Goal: Contribute content: Add original content to the website for others to see

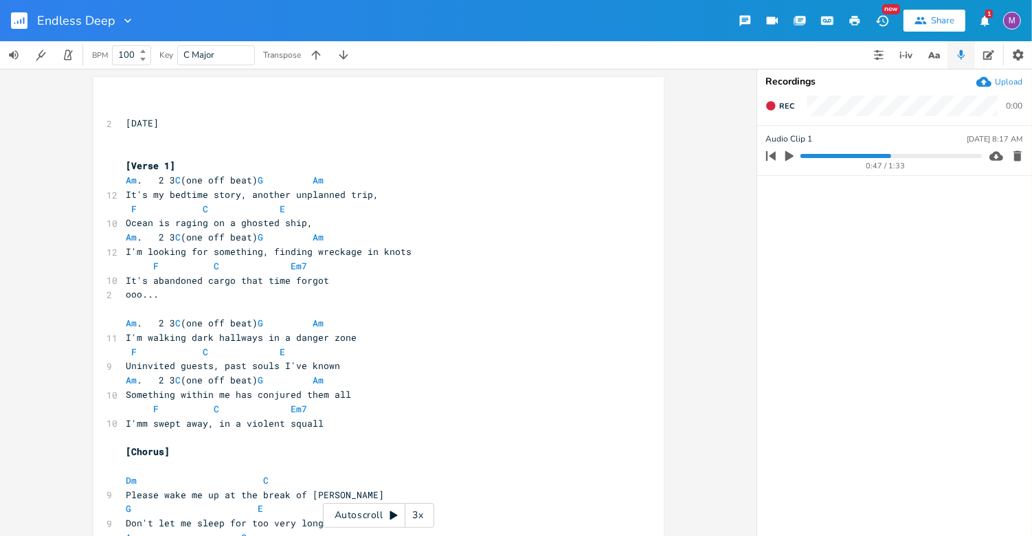
click at [415, 515] on div "3x" at bounding box center [418, 515] width 25 height 25
click at [415, 515] on div "4x" at bounding box center [418, 515] width 25 height 25
click at [415, 515] on div "5x" at bounding box center [418, 515] width 25 height 25
click at [415, 515] on div "1x" at bounding box center [418, 515] width 25 height 25
click at [392, 519] on icon at bounding box center [393, 515] width 11 height 11
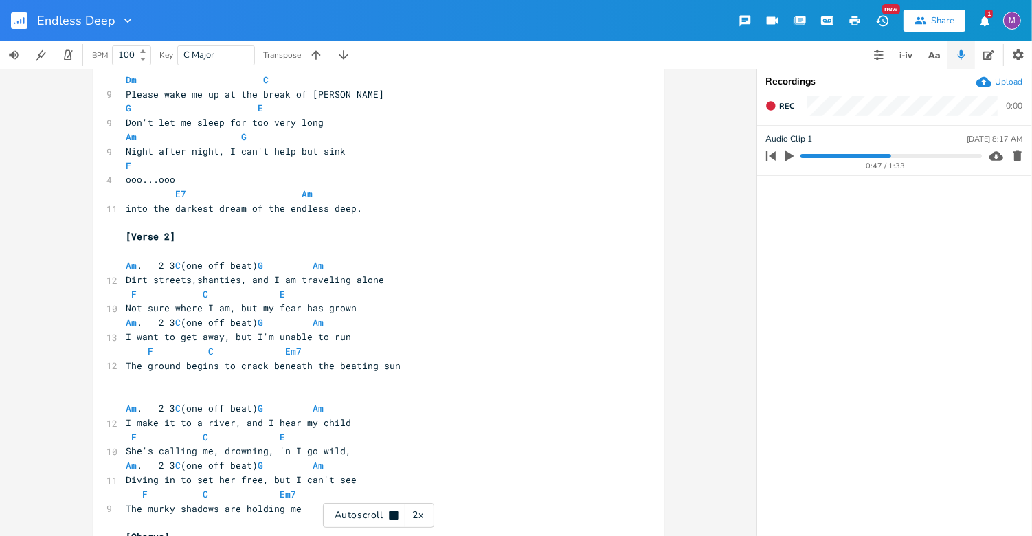
click at [374, 216] on pre "​" at bounding box center [372, 223] width 496 height 14
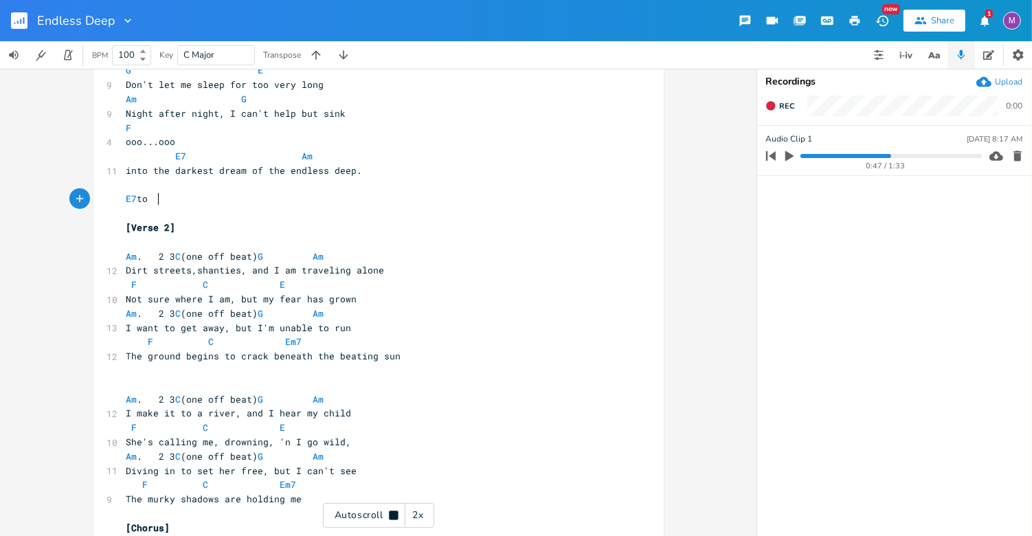
scroll to position [0, 22]
type textarea "E7 to M"
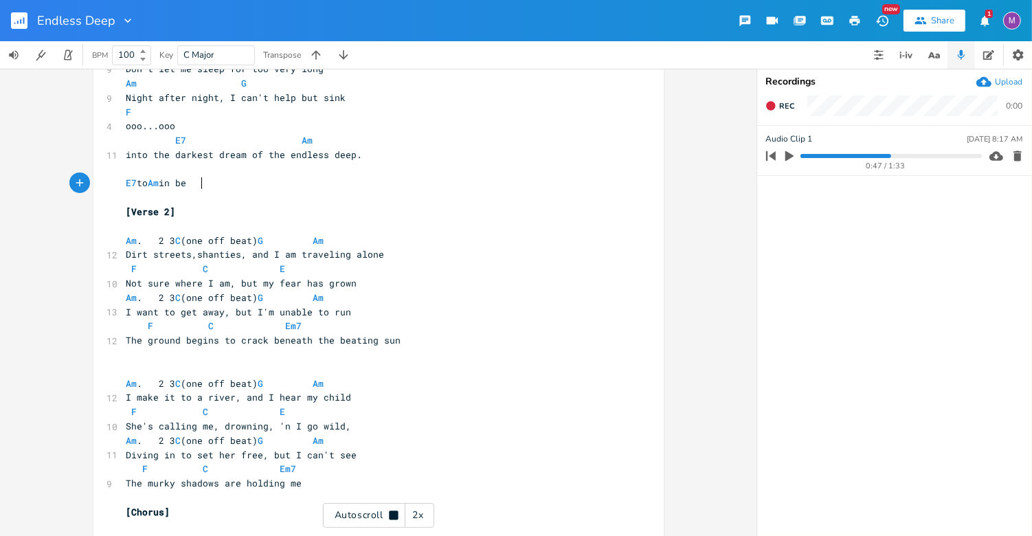
scroll to position [0, 0]
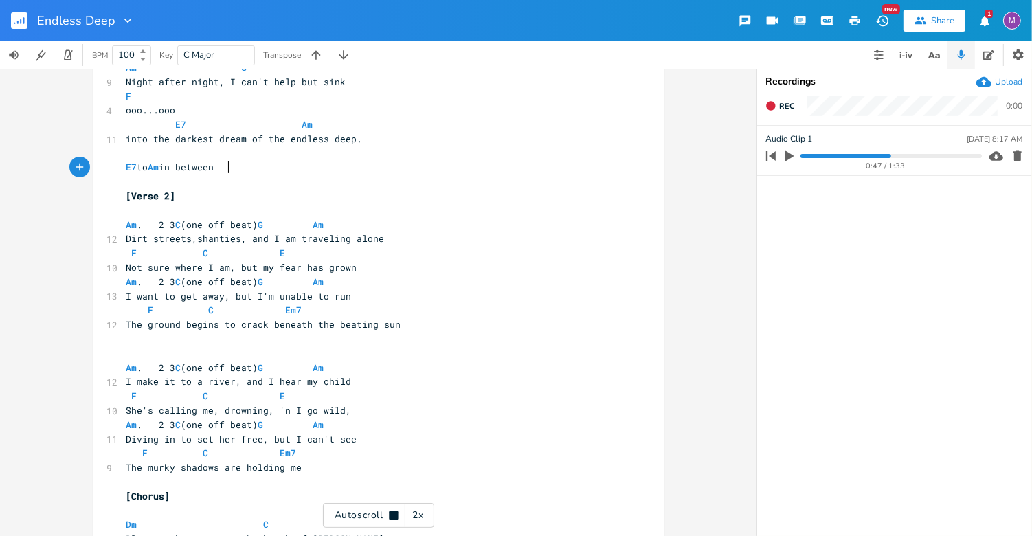
type textarea "Am in between?"
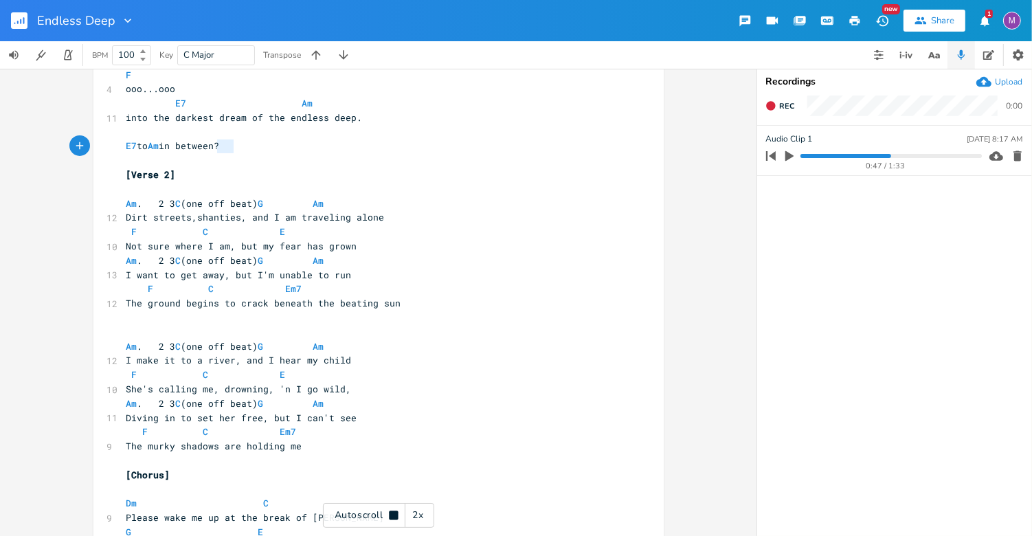
type textarea "between?"
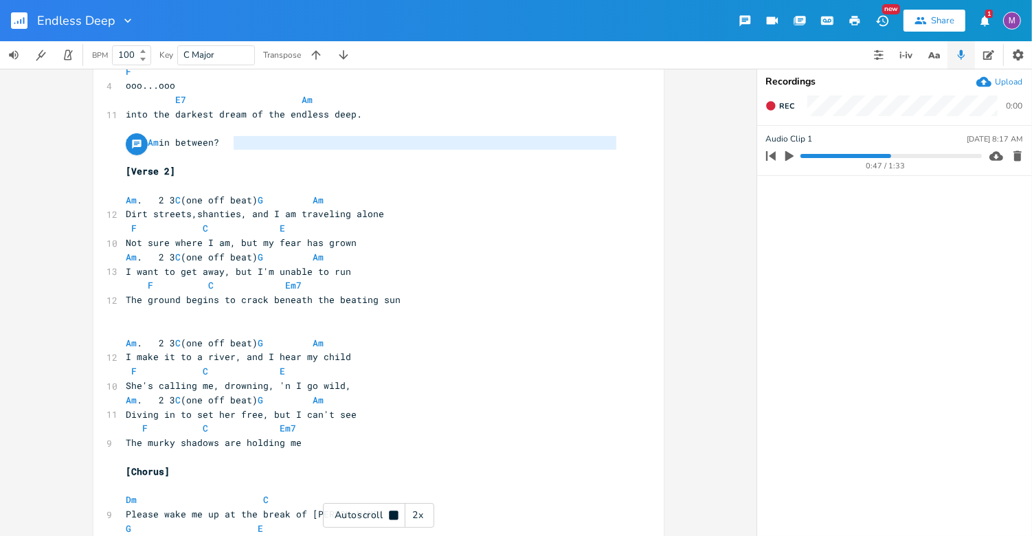
drag, startPoint x: 241, startPoint y: 147, endPoint x: 115, endPoint y: 154, distance: 125.3
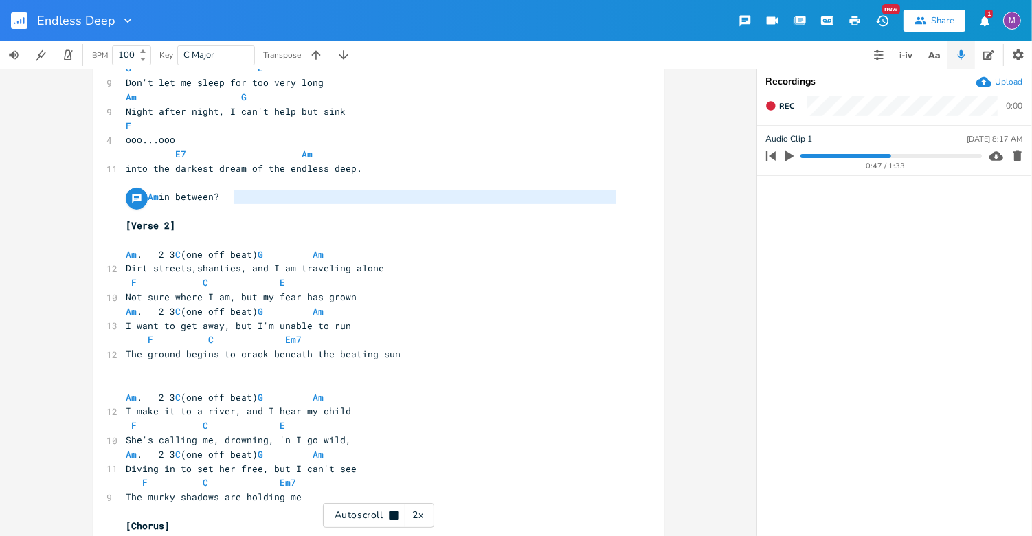
click at [269, 212] on pre "​" at bounding box center [372, 211] width 496 height 14
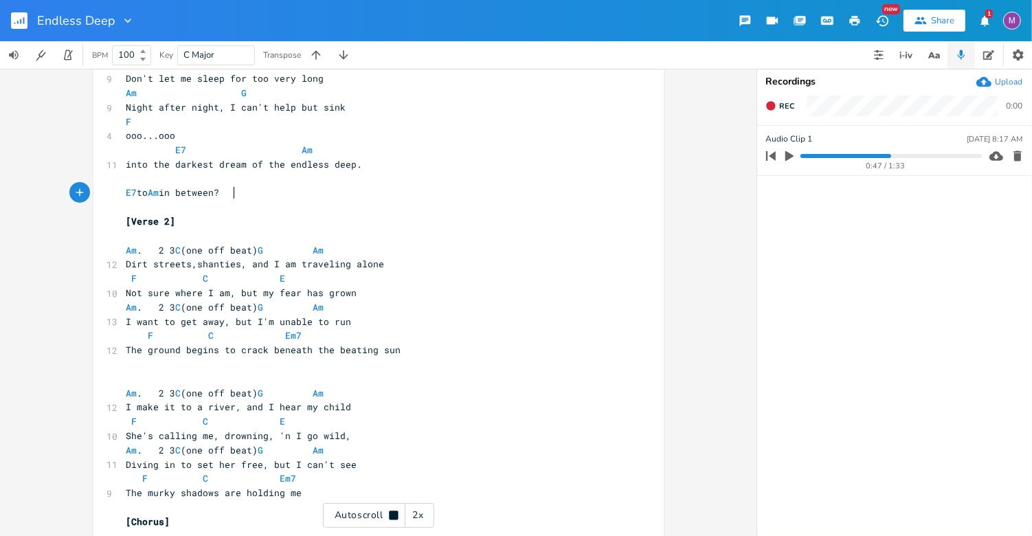
type textarea "E7 to Am in between?"
drag, startPoint x: 244, startPoint y: 194, endPoint x: 111, endPoint y: 194, distance: 133.3
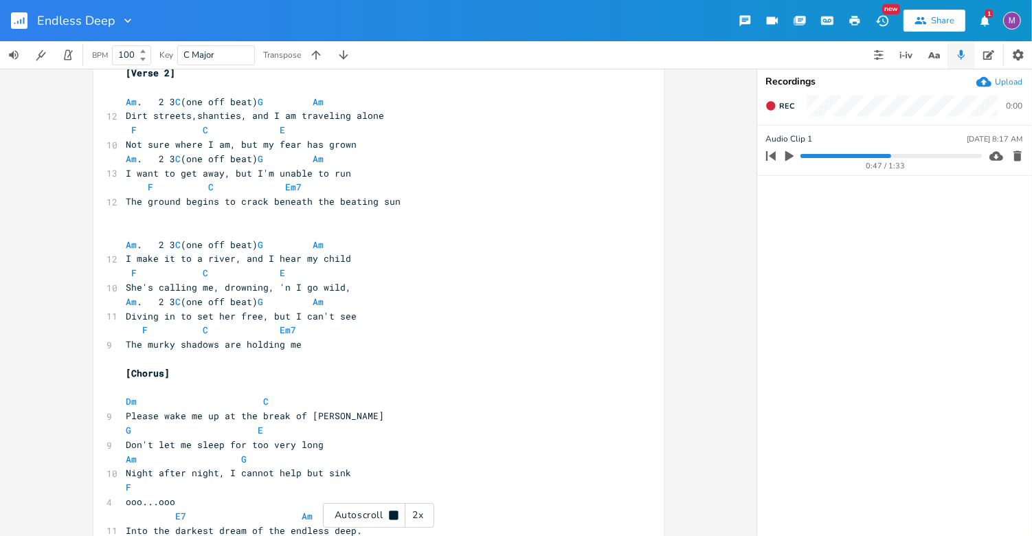
click at [406, 210] on pre "​" at bounding box center [372, 216] width 496 height 14
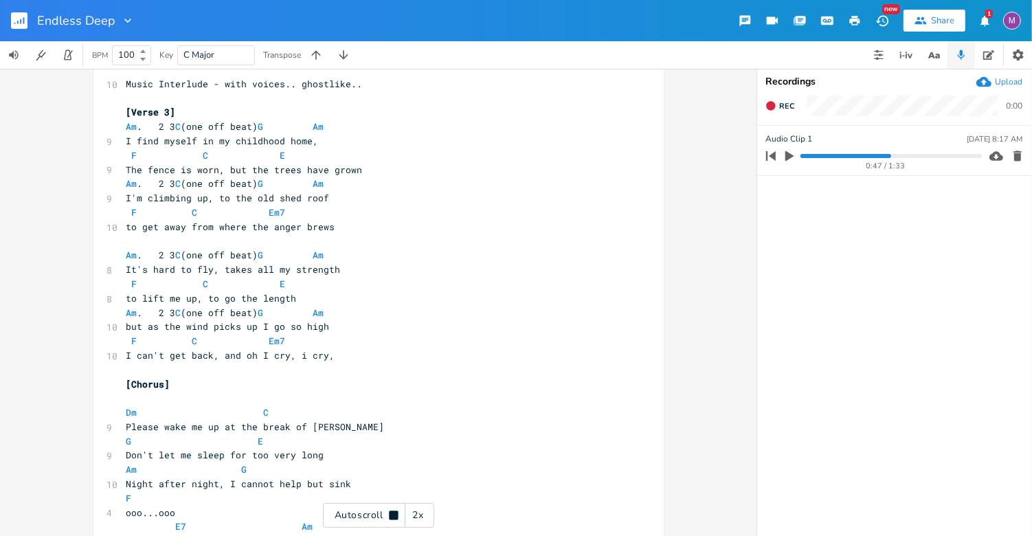
click at [360, 228] on pre "to get away from where the anger brews" at bounding box center [372, 227] width 496 height 14
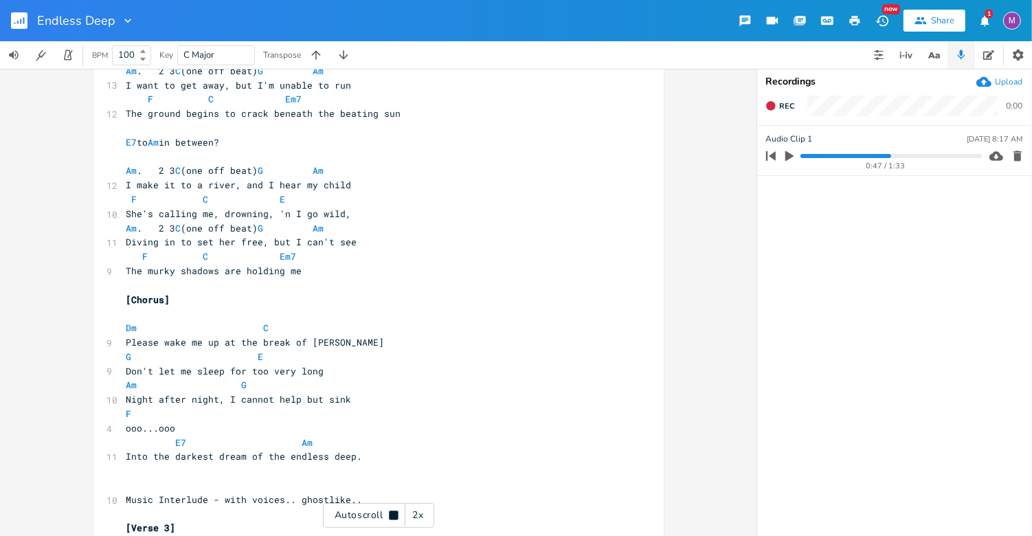
click at [415, 510] on div "2x" at bounding box center [418, 515] width 25 height 25
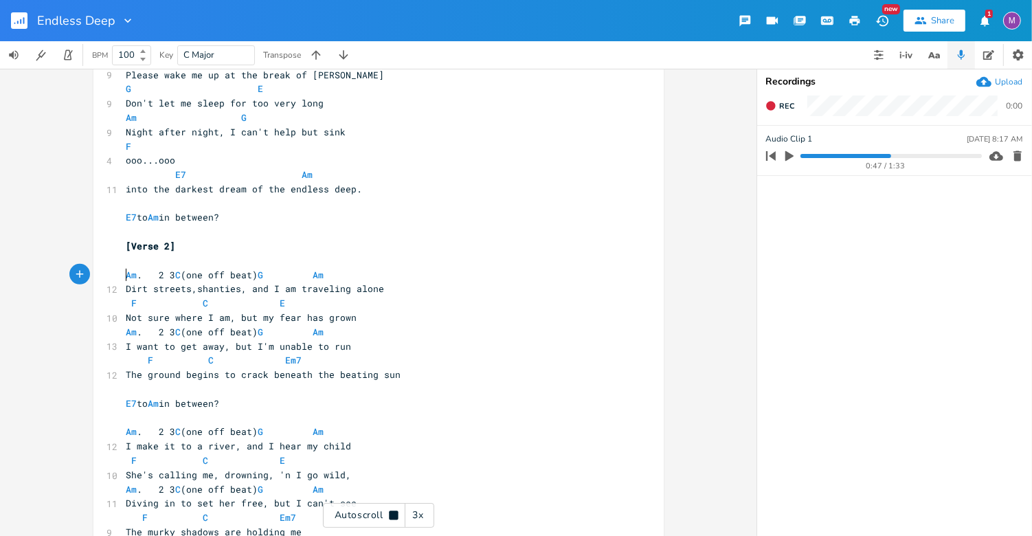
click at [124, 278] on pre "Am . 2 3 C (one off beat) G Am" at bounding box center [372, 275] width 496 height 14
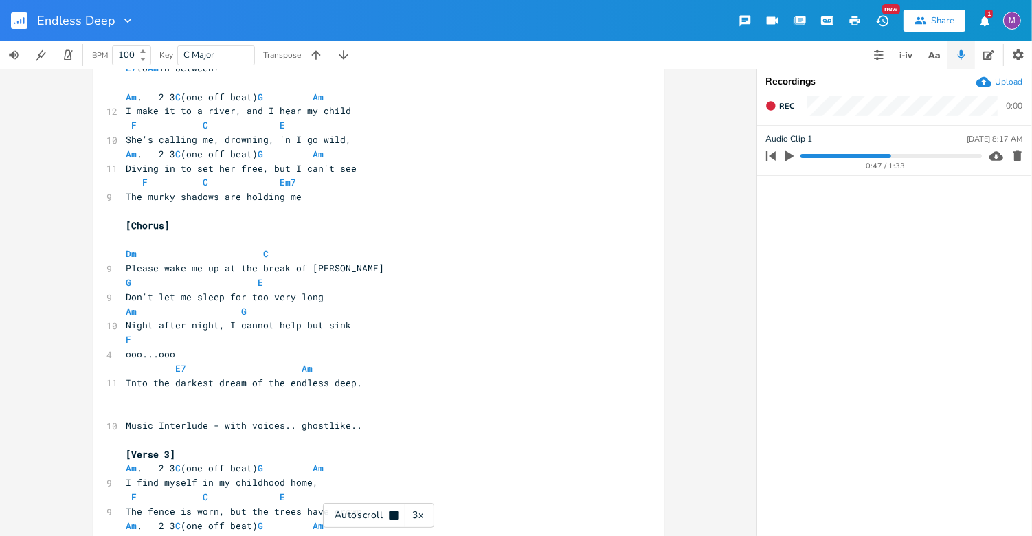
click at [124, 246] on div "​ [DATE] ​ ​ [Verse 1] Am . 2 3 C (one off beat) G Am 12 It's my bedtime story,…" at bounding box center [372, 376] width 496 height 2030
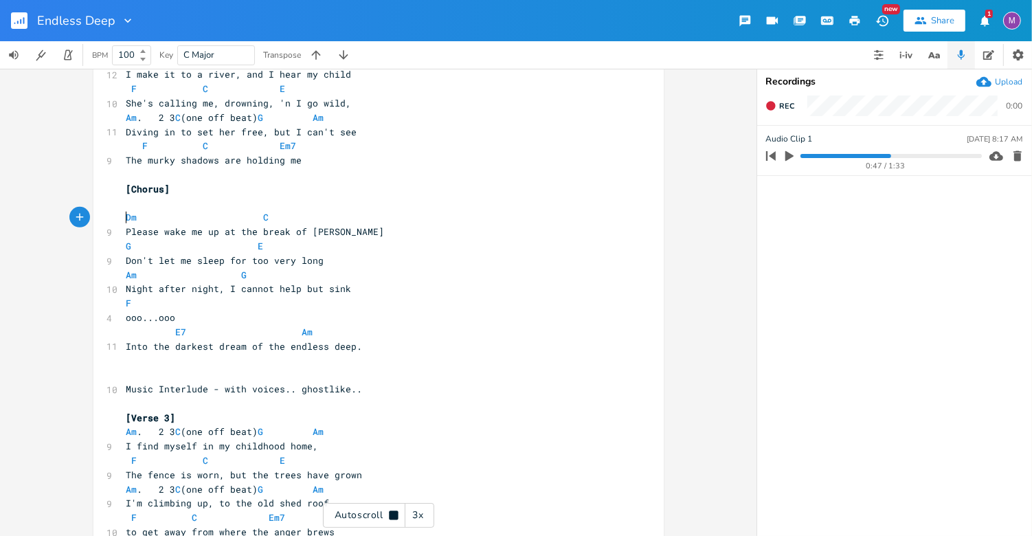
click at [124, 223] on pre "Dm C" at bounding box center [372, 217] width 496 height 14
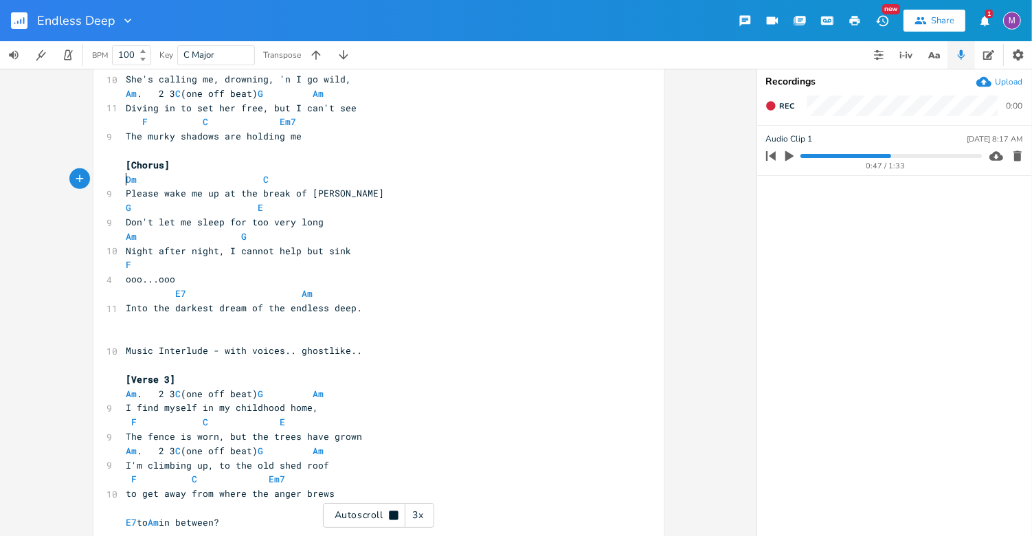
click at [124, 334] on pre "​" at bounding box center [372, 336] width 496 height 14
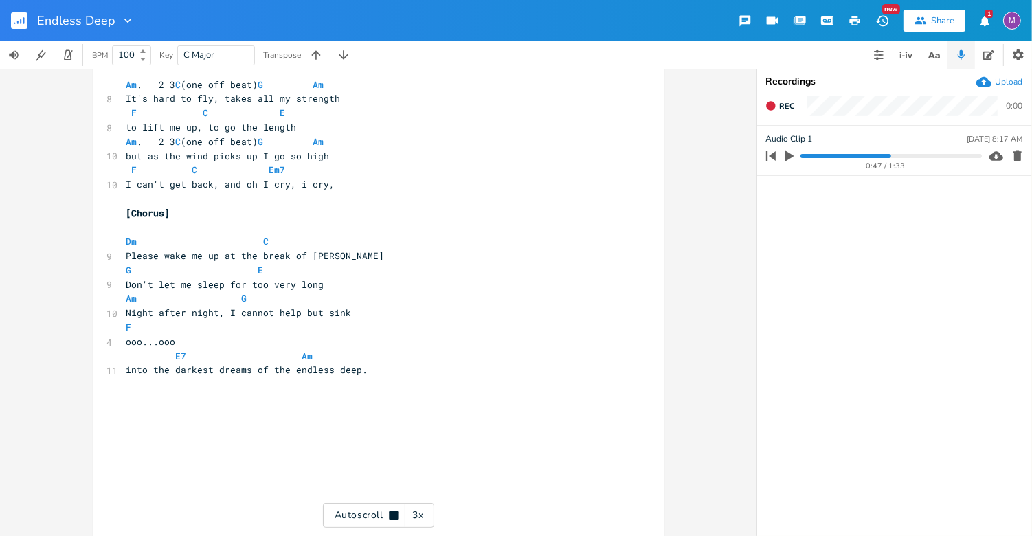
click at [124, 247] on pre "Dm C" at bounding box center [372, 241] width 496 height 14
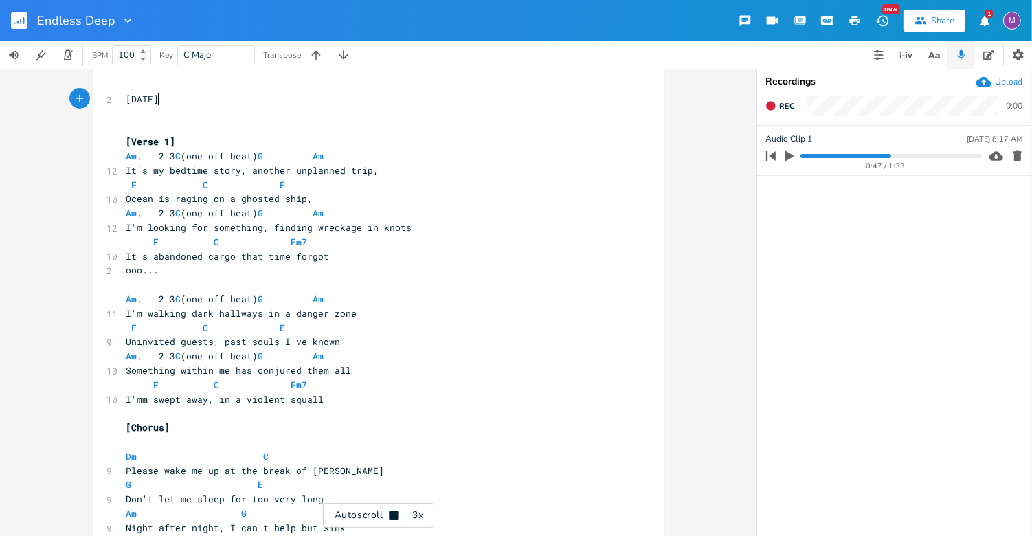
click at [155, 107] on pre "​" at bounding box center [372, 114] width 496 height 14
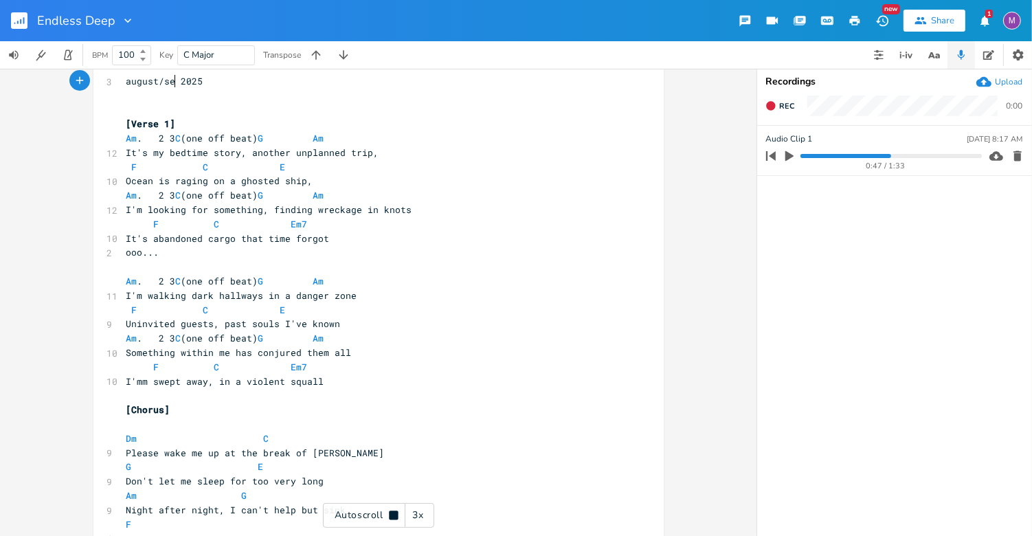
scroll to position [43, 0]
type textarea "/sept"
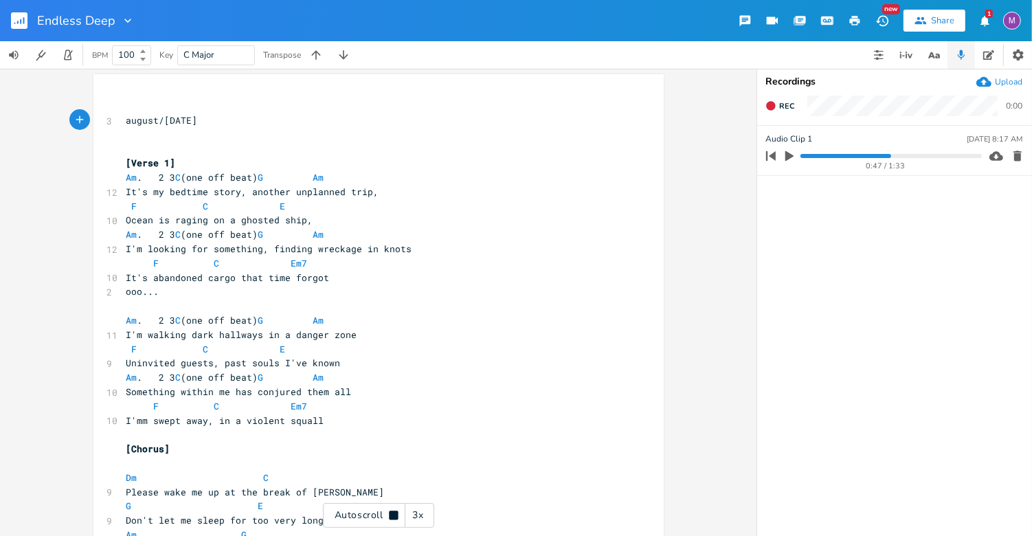
scroll to position [0, 0]
click at [228, 113] on pre "august/[DATE]" at bounding box center [372, 118] width 496 height 14
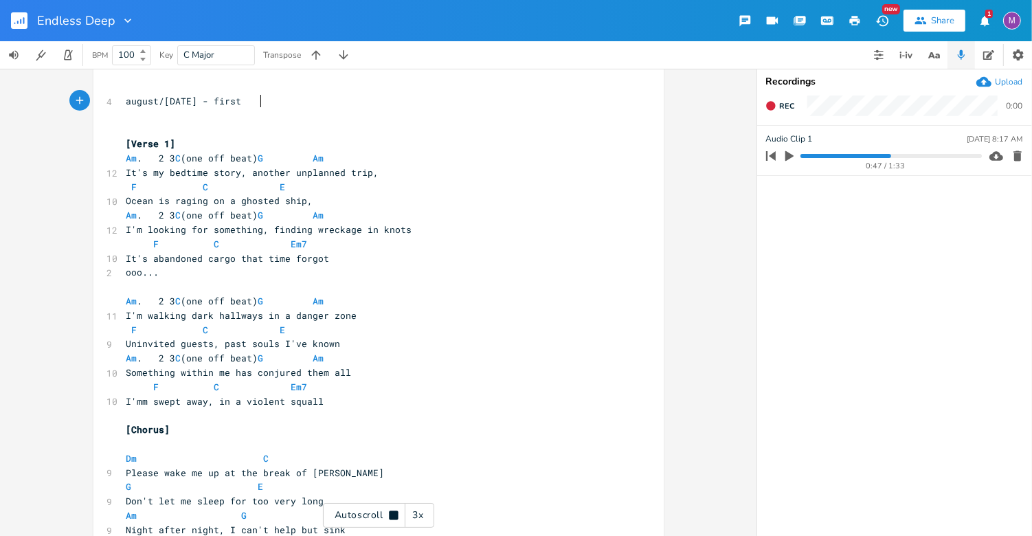
scroll to position [0, 29]
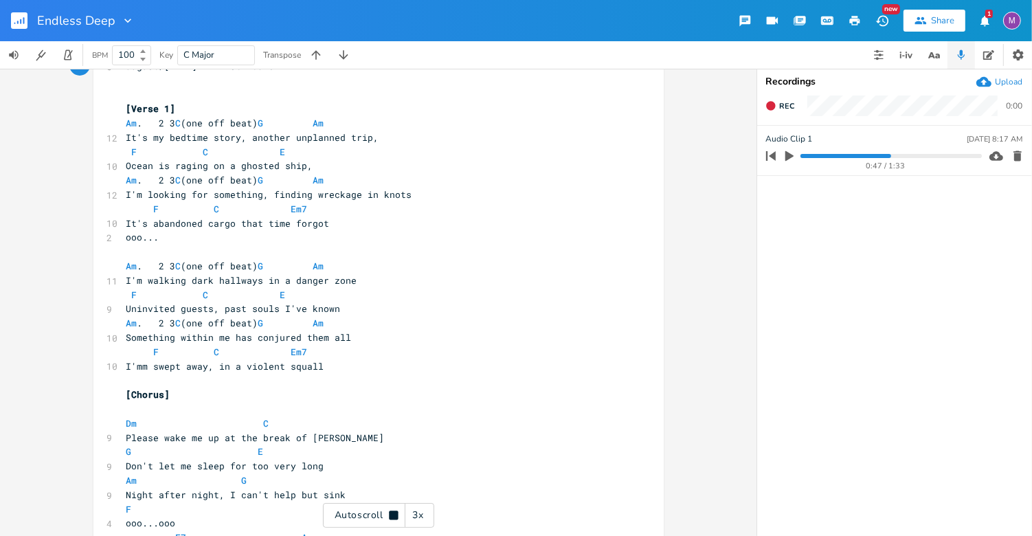
type textarea "- first round"
click at [421, 517] on div "3x" at bounding box center [418, 515] width 25 height 25
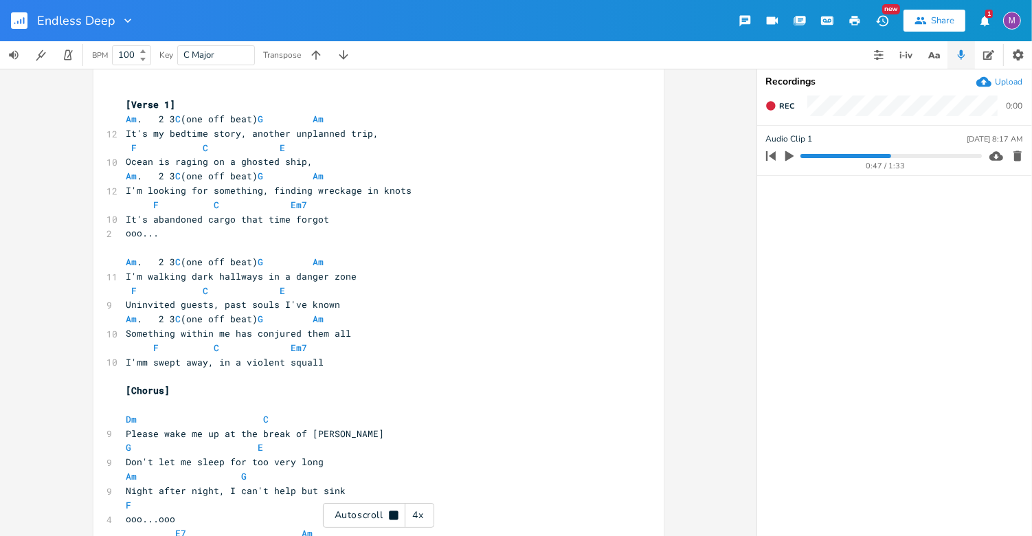
click at [420, 516] on div "4x" at bounding box center [418, 515] width 25 height 25
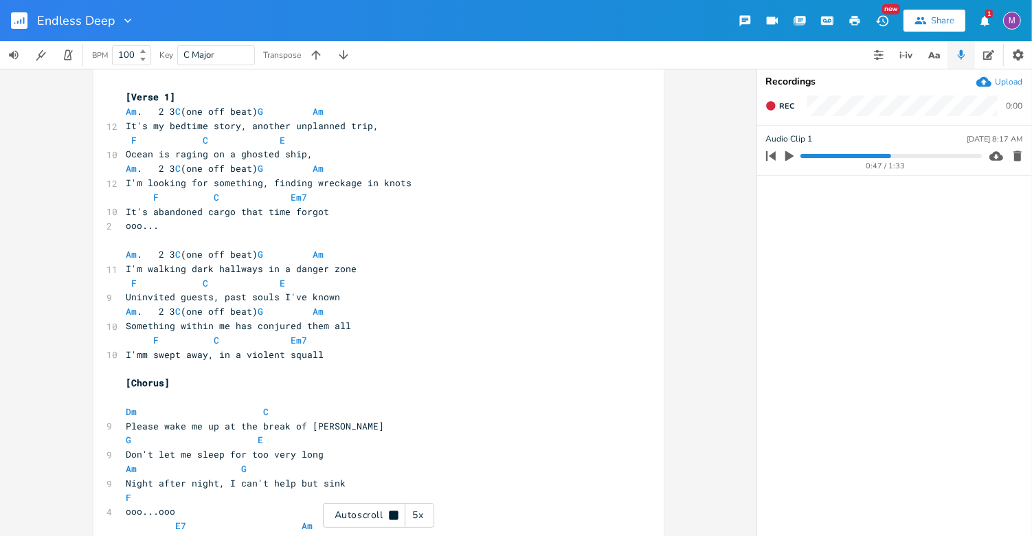
click at [420, 516] on div "5x" at bounding box center [418, 515] width 25 height 25
click at [420, 516] on div "1x" at bounding box center [418, 515] width 25 height 25
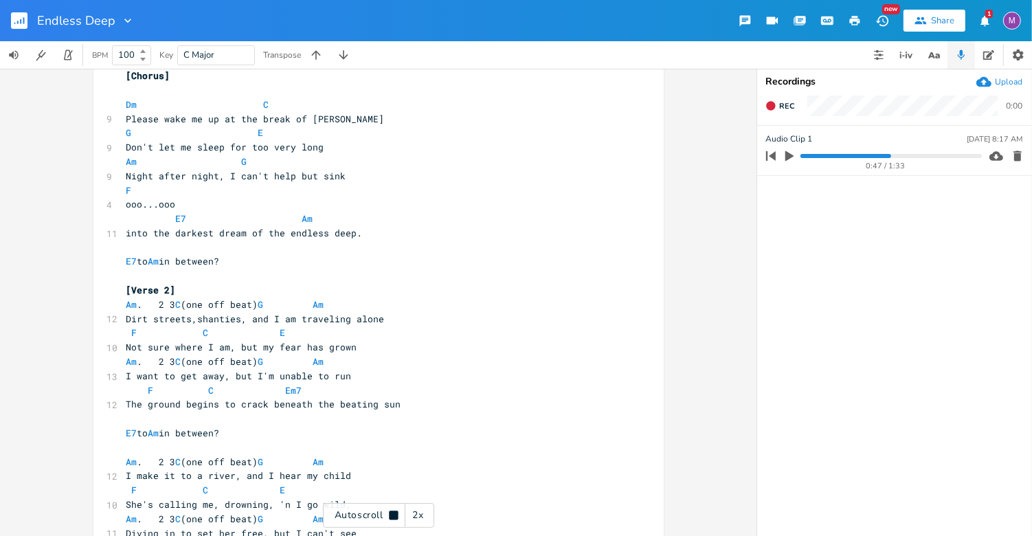
scroll to position [377, 0]
